Goal: Information Seeking & Learning: Learn about a topic

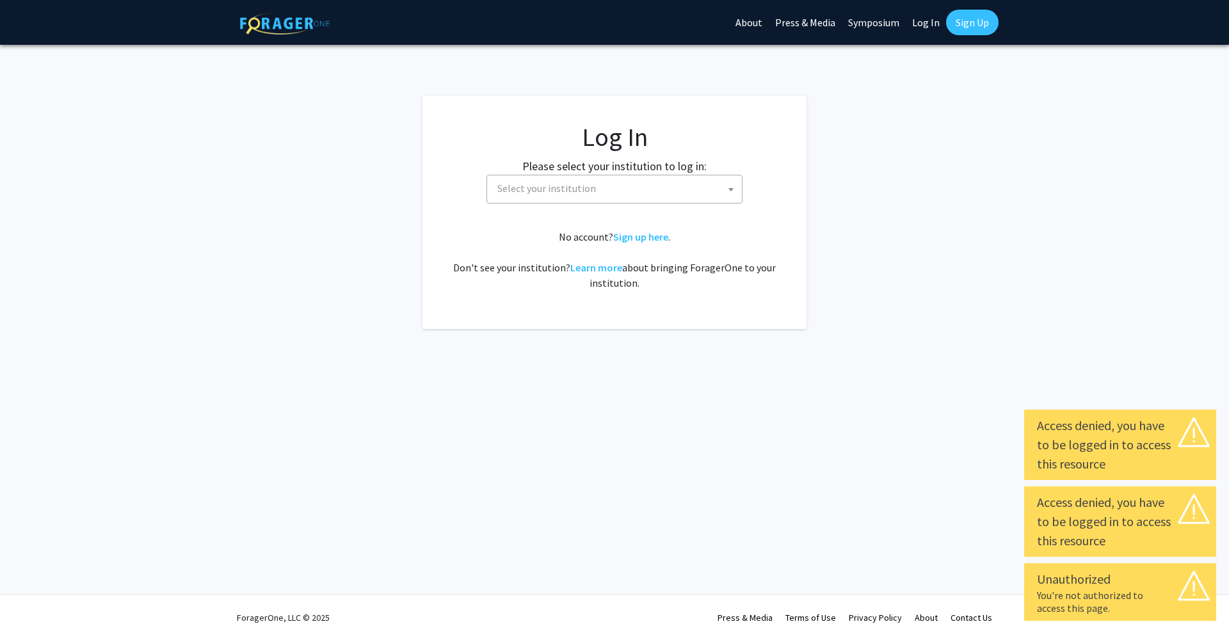
select select
click at [691, 200] on span "Select your institution" at bounding box center [617, 188] width 250 height 26
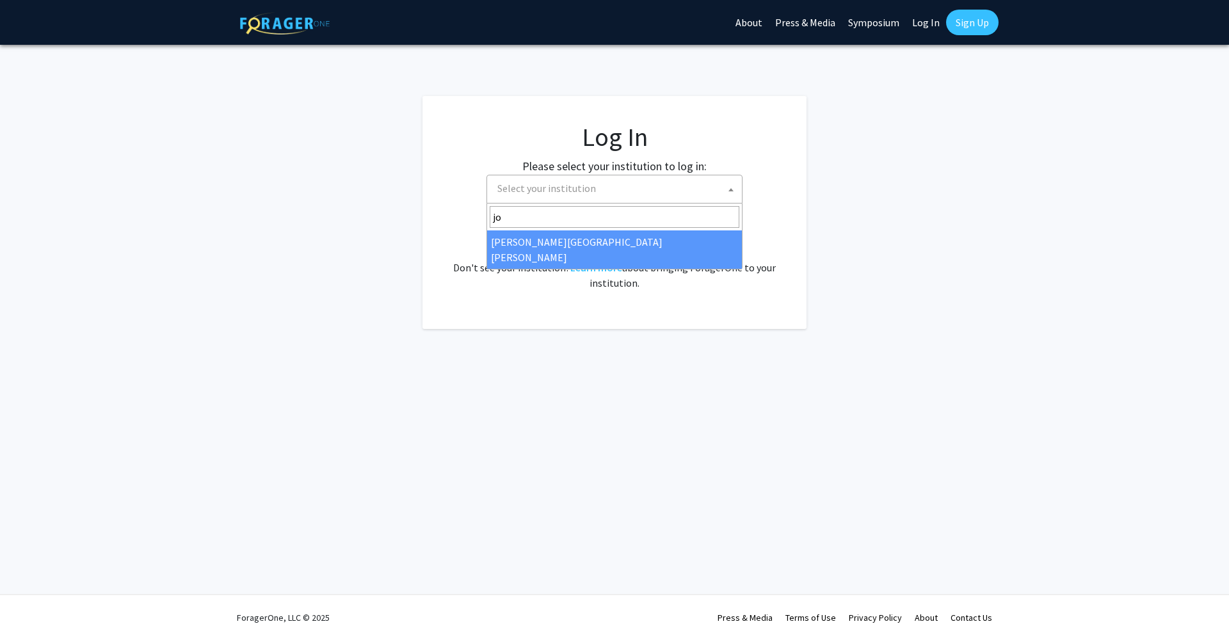
type input "jo"
select select "1"
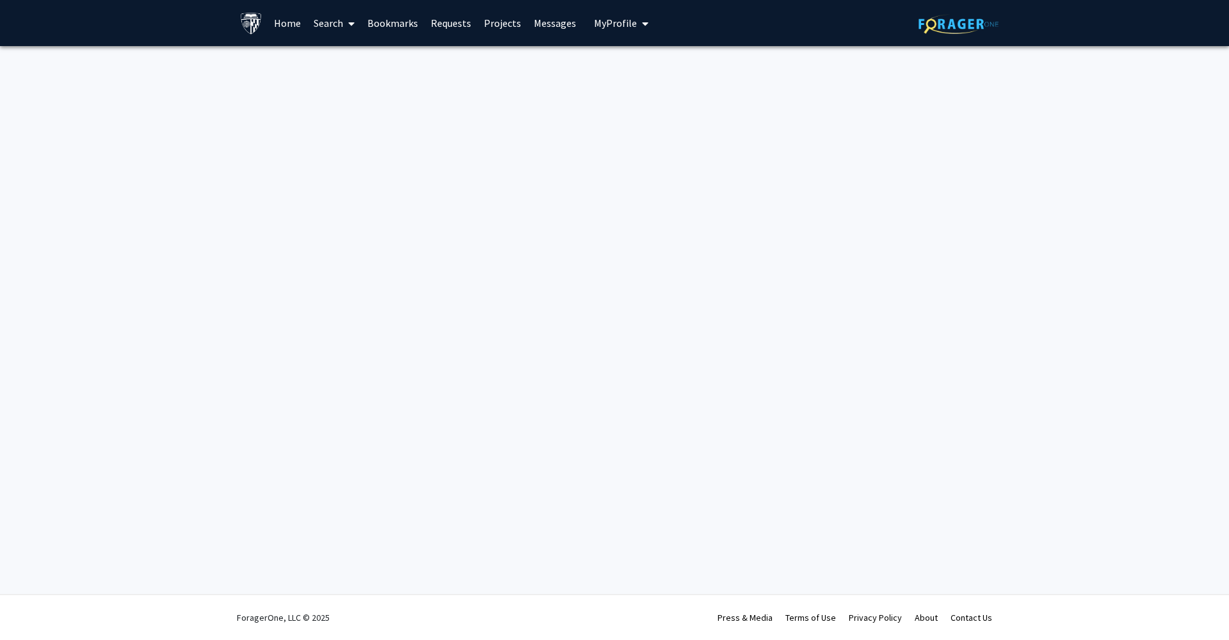
click at [625, 16] on button "My Profile" at bounding box center [621, 23] width 62 height 46
click at [276, 24] on link "Home" at bounding box center [287, 23] width 40 height 45
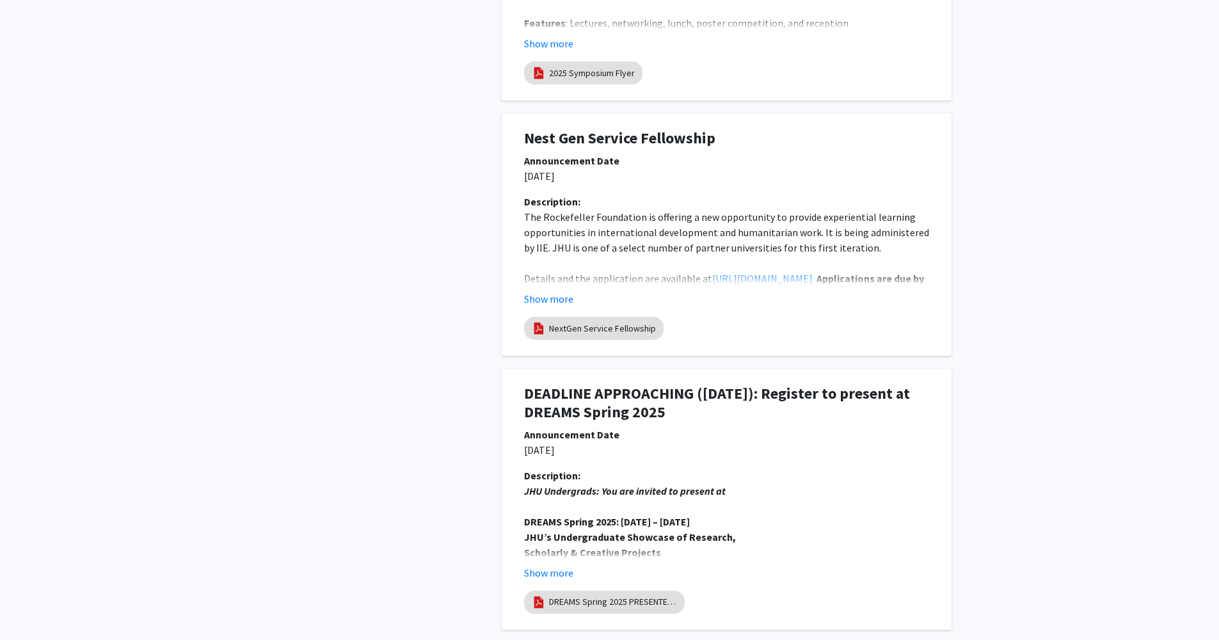
scroll to position [2011, 0]
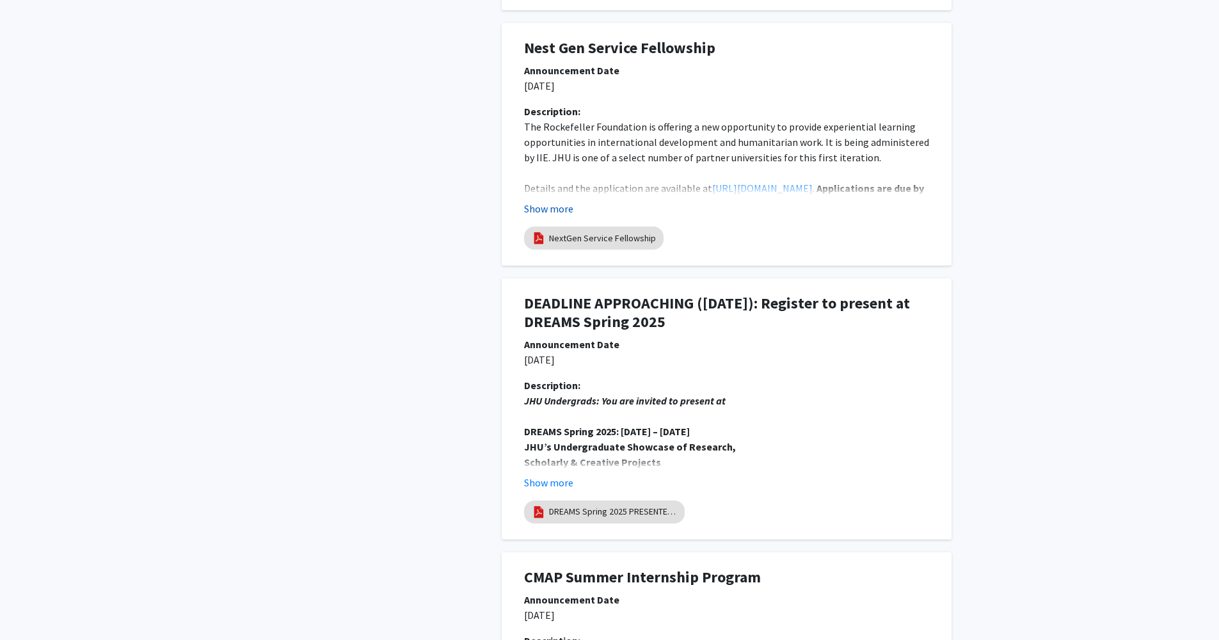
click at [568, 205] on button "Show more" at bounding box center [548, 208] width 49 height 15
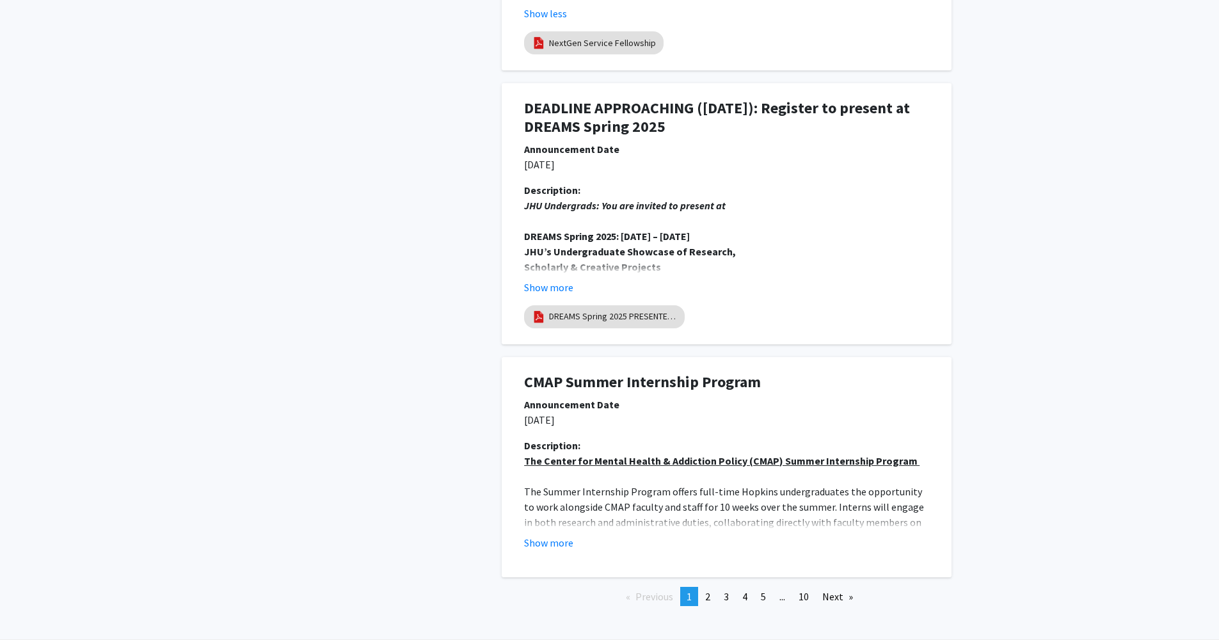
scroll to position [2553, 0]
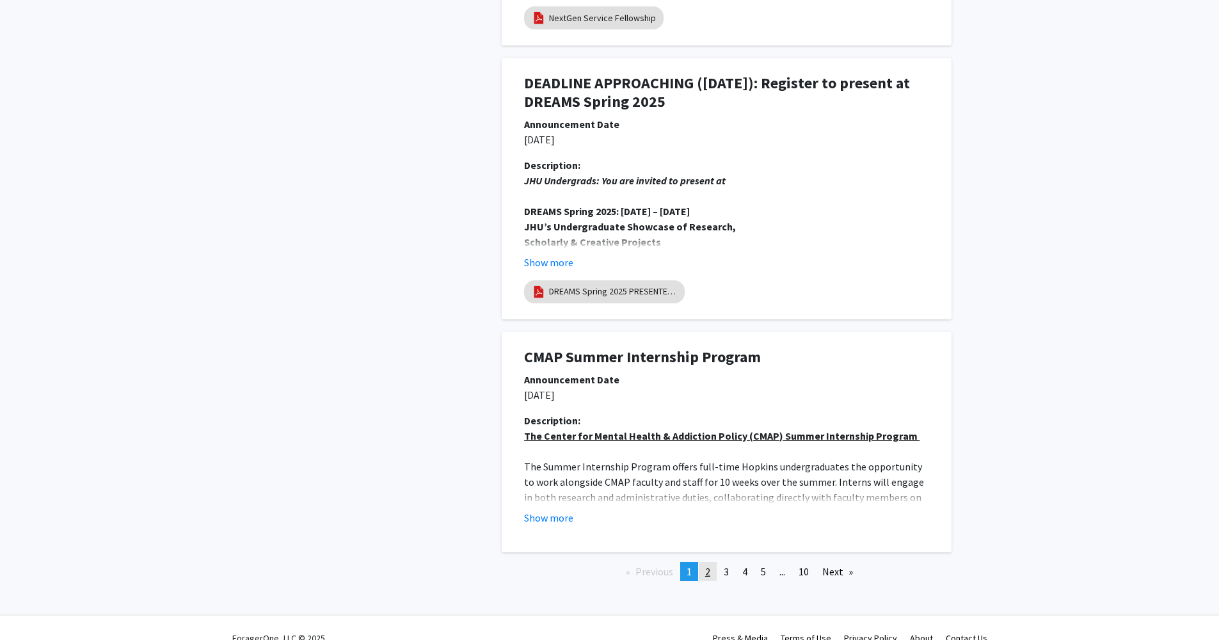
click at [703, 562] on link "page 2" at bounding box center [708, 571] width 18 height 19
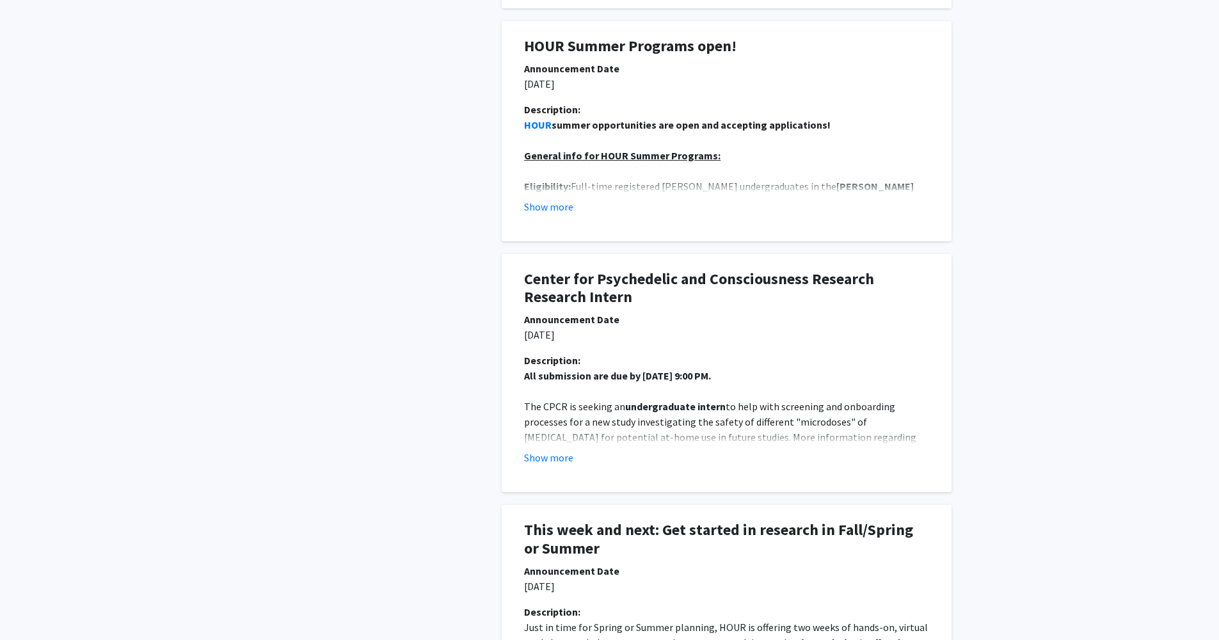
scroll to position [582, 0]
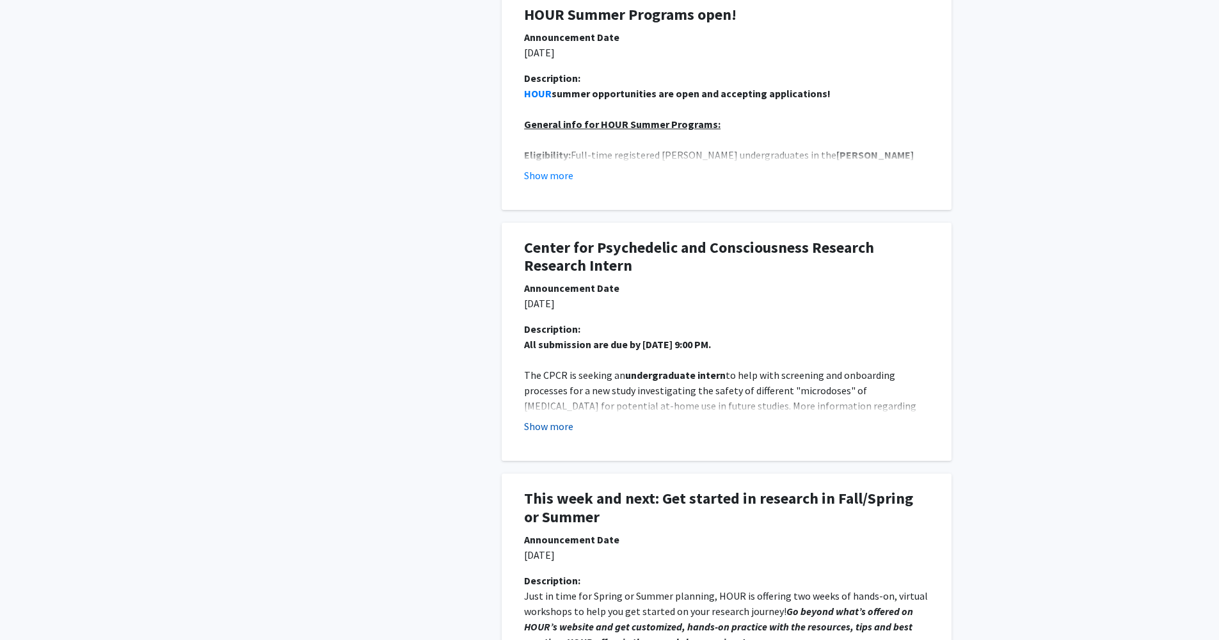
click at [557, 424] on button "Show more" at bounding box center [548, 426] width 49 height 15
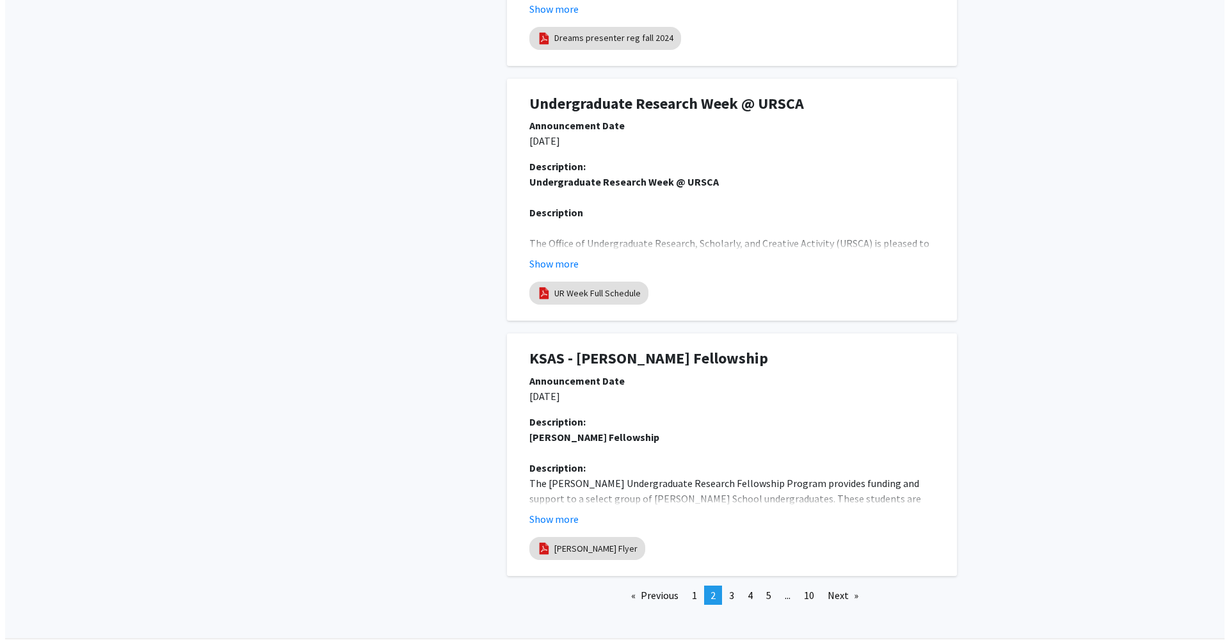
scroll to position [2635, 0]
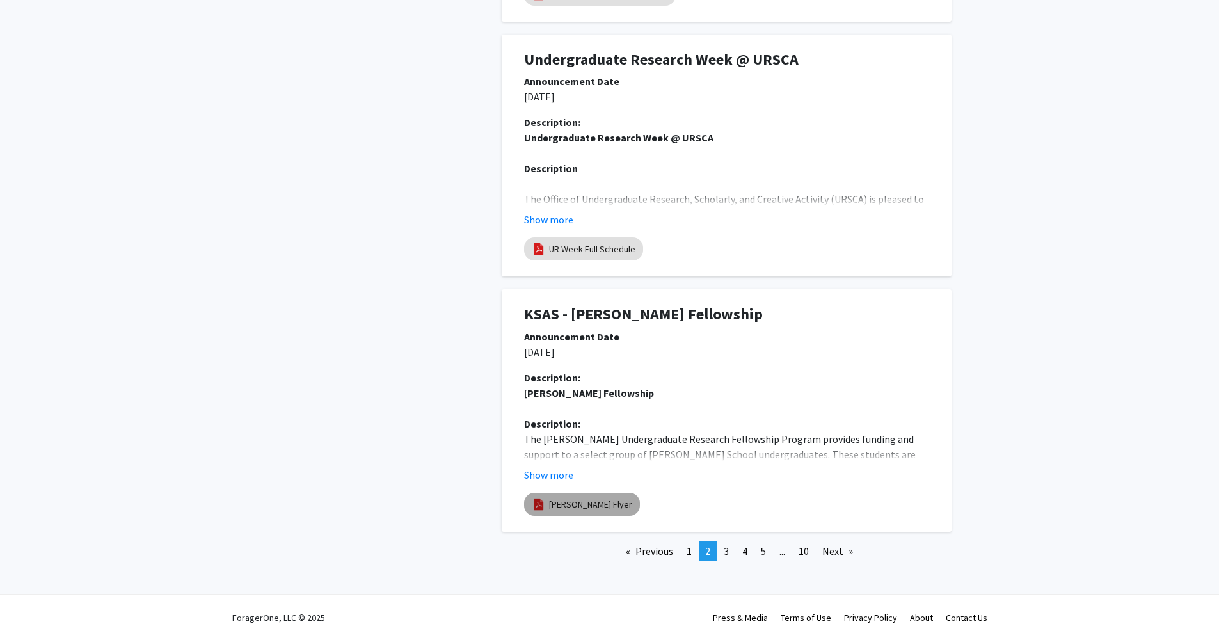
click at [619, 498] on link "[PERSON_NAME] Flyer" at bounding box center [590, 504] width 83 height 13
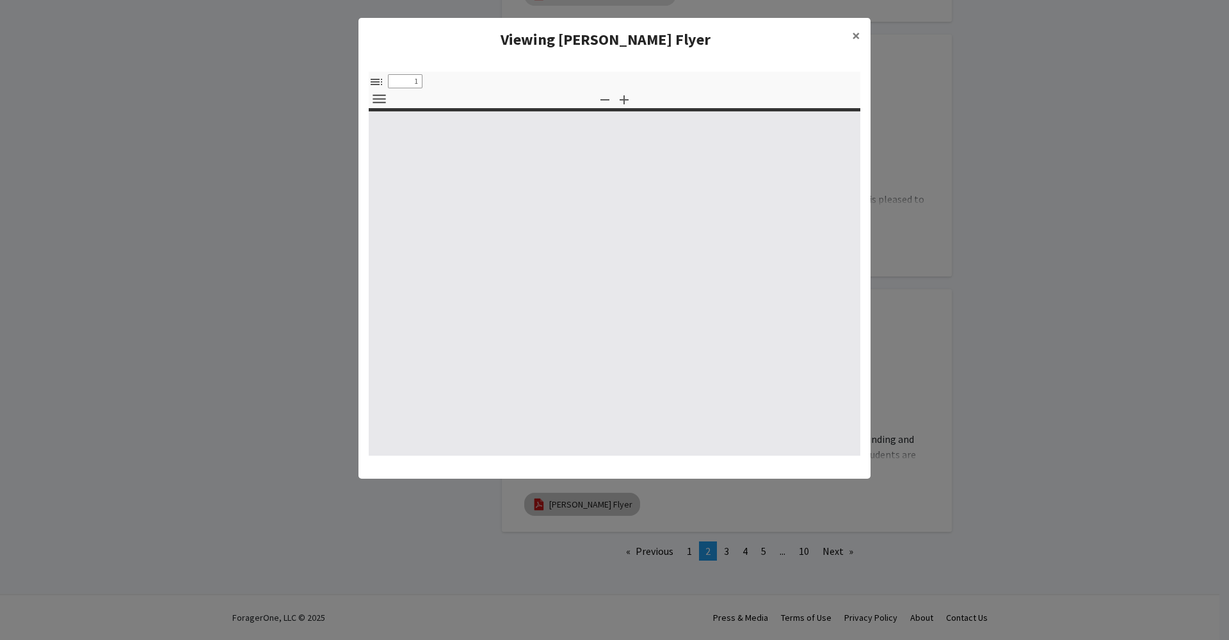
select select "custom"
type input "0"
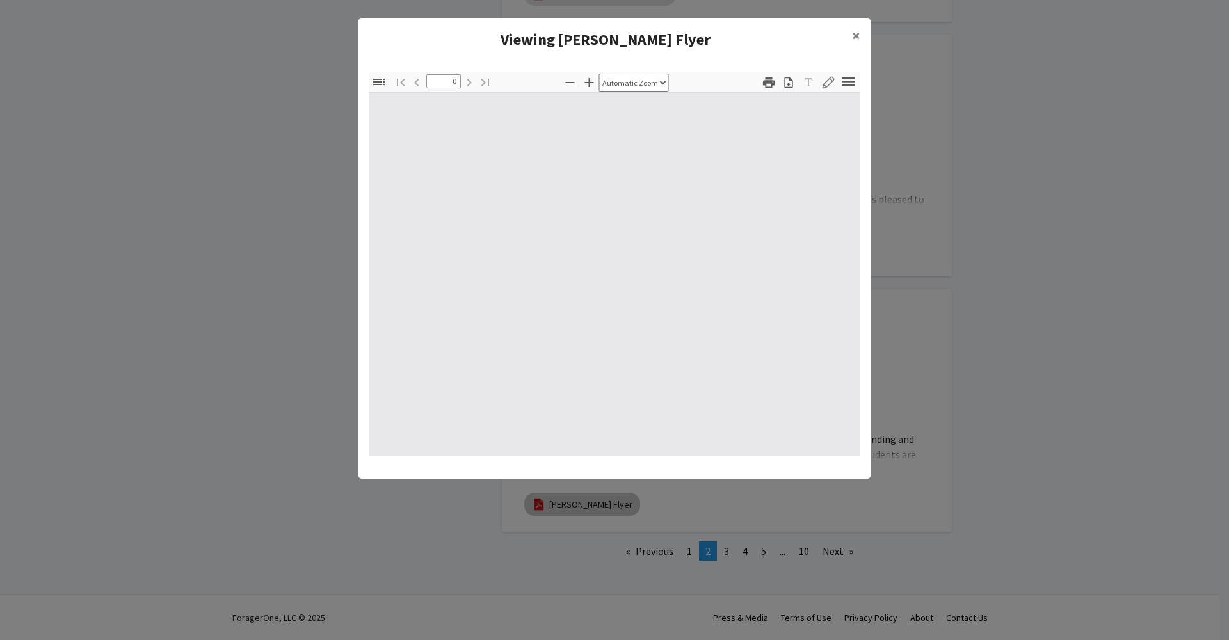
select select "custom"
type input "1"
select select "auto"
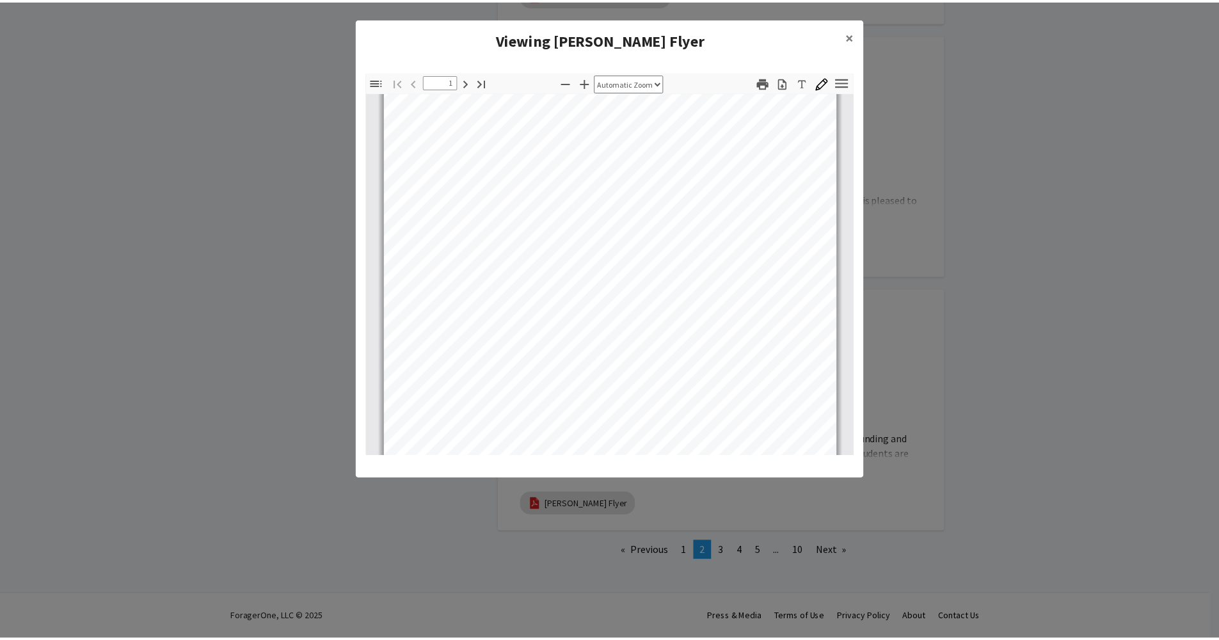
scroll to position [189, 0]
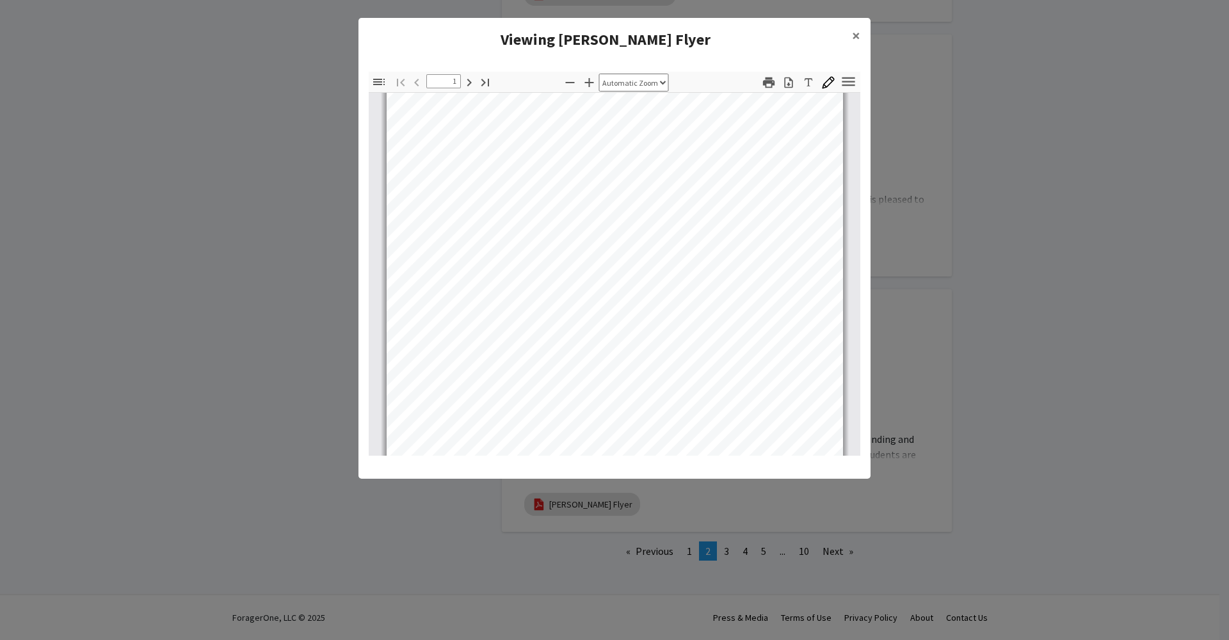
click at [904, 255] on modal-container "Viewing [PERSON_NAME] Flyer × Thumbnails Document Outline Attachments Layers Cu…" at bounding box center [614, 320] width 1229 height 640
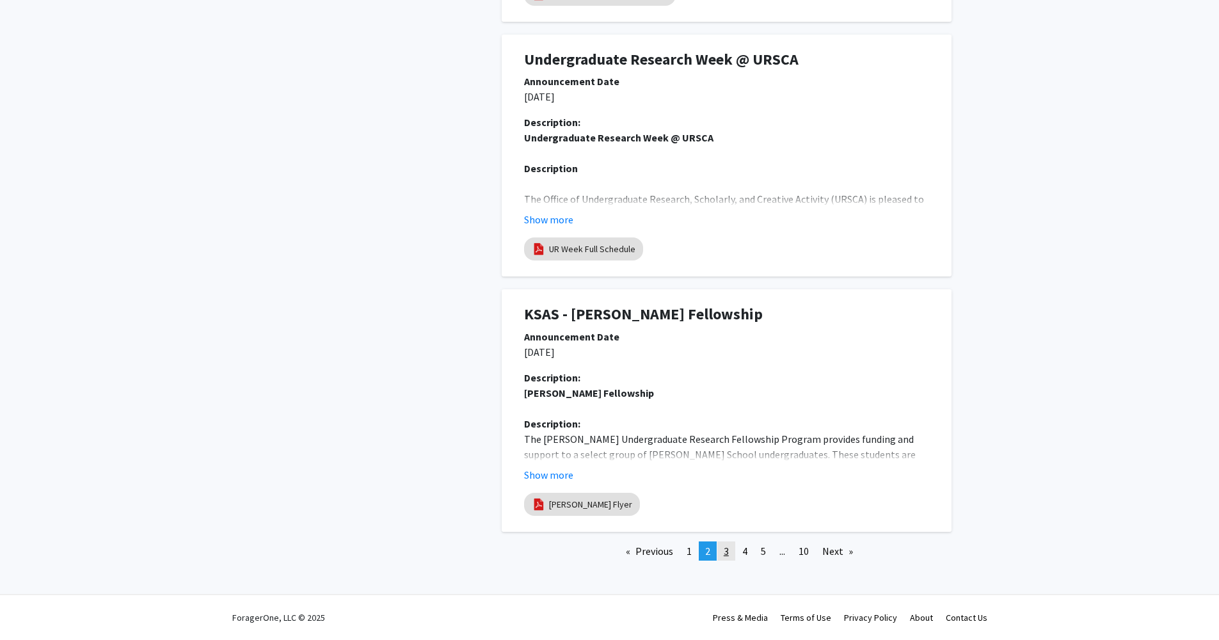
click at [730, 554] on link "page 3" at bounding box center [726, 550] width 18 height 19
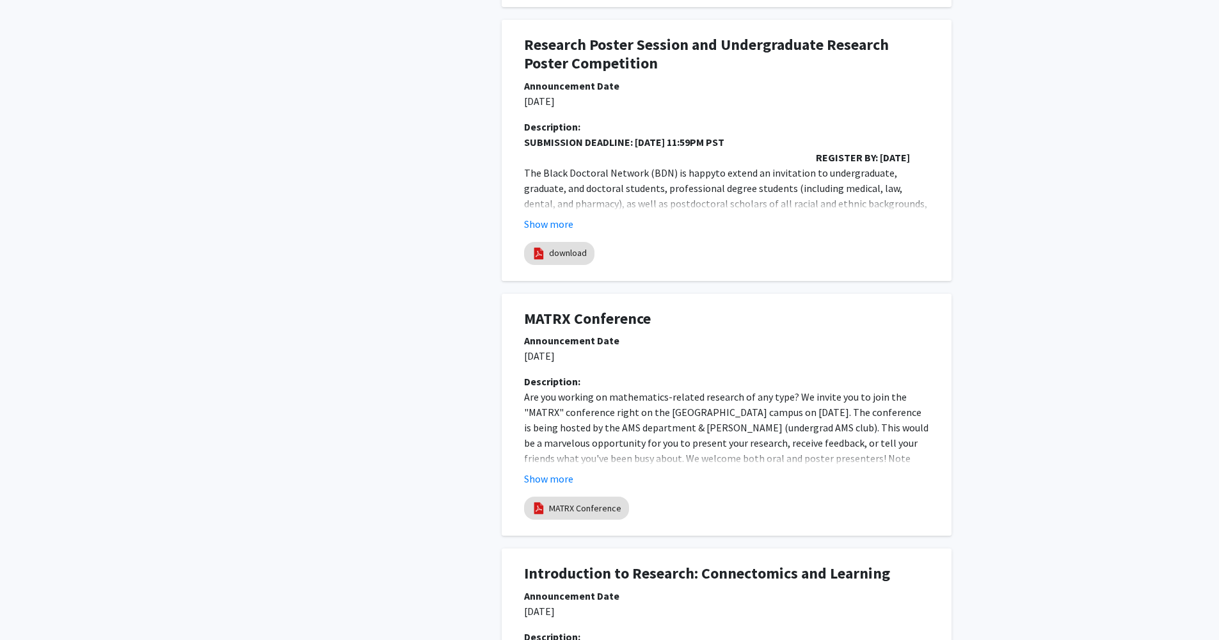
scroll to position [2329, 0]
